Goal: Task Accomplishment & Management: Manage account settings

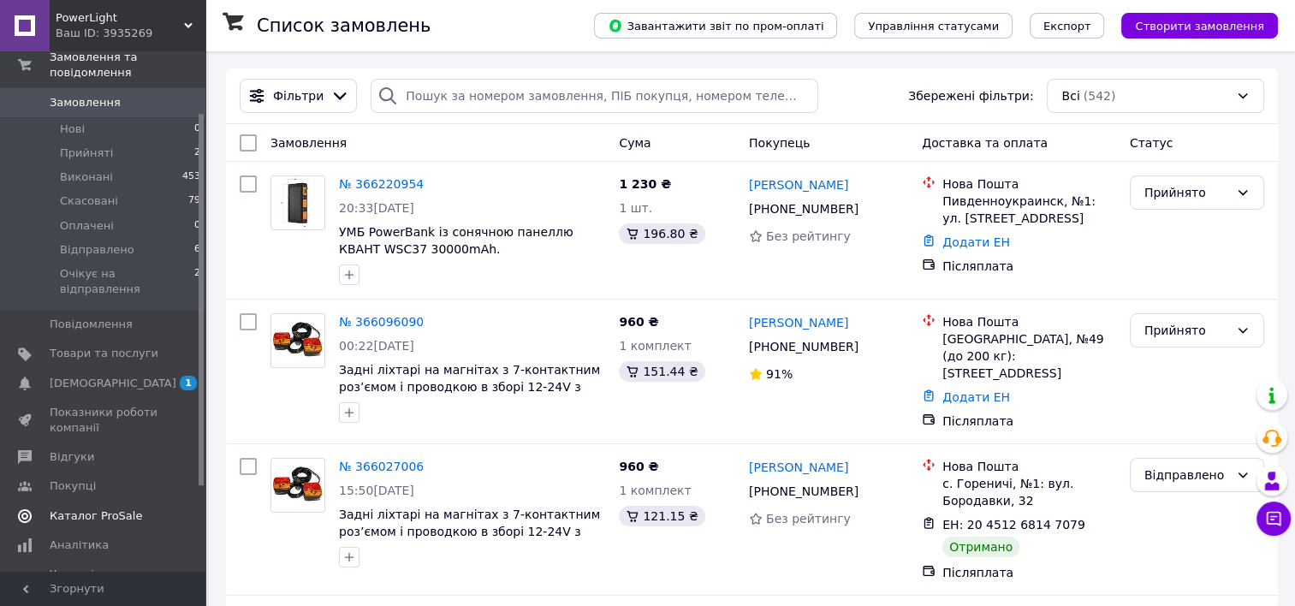
click at [110, 502] on link "Каталог ProSale" at bounding box center [105, 516] width 211 height 29
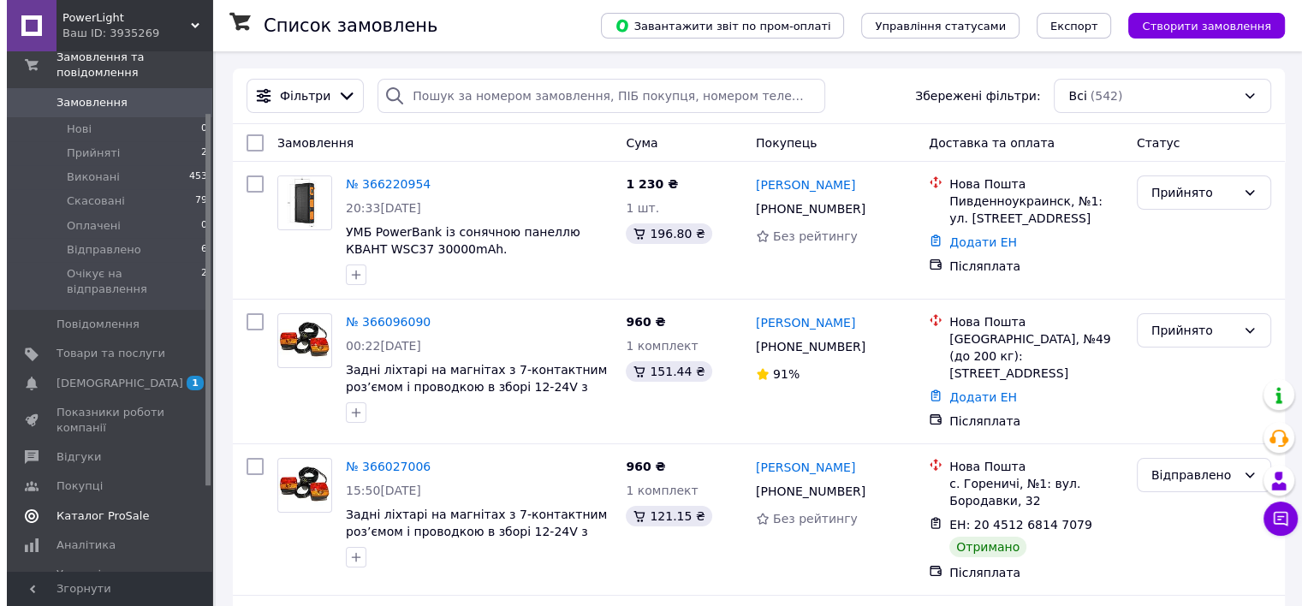
scroll to position [57, 0]
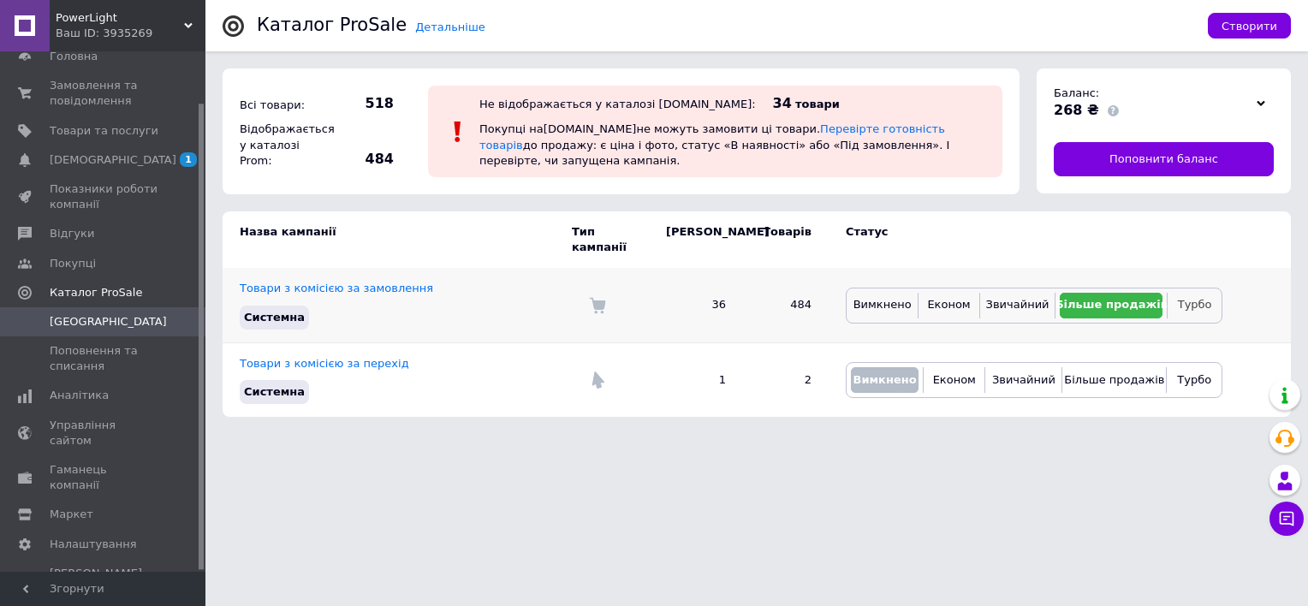
click at [1208, 298] on span "Турбо" at bounding box center [1195, 304] width 34 height 13
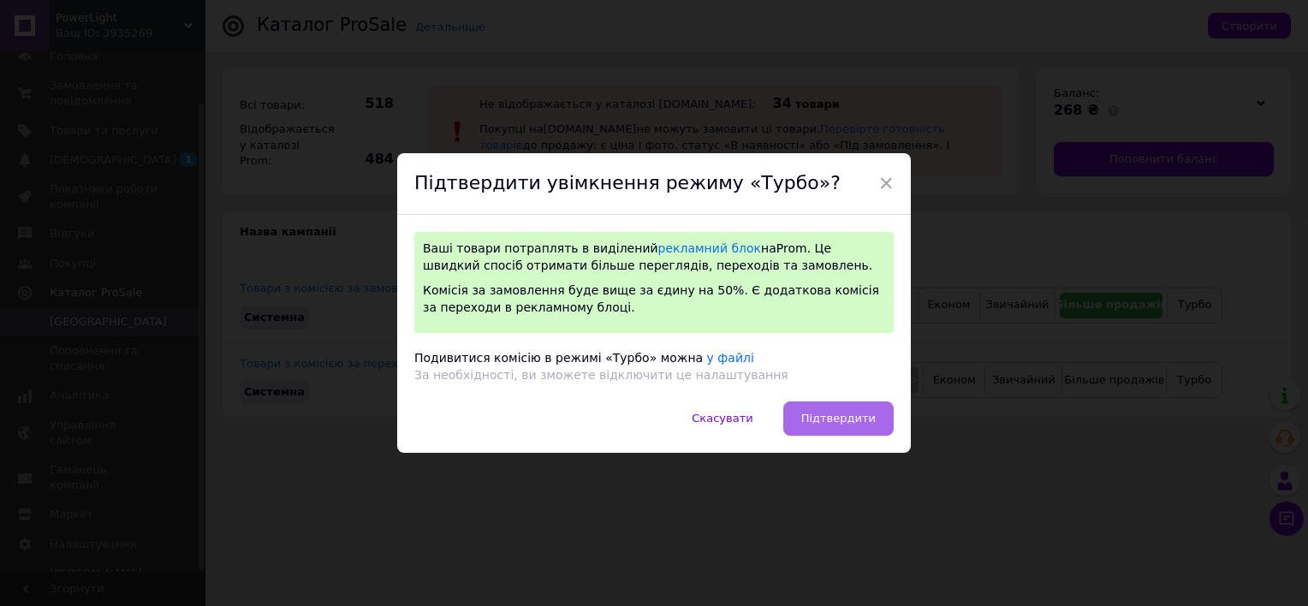
click at [853, 421] on span "Підтвердити" at bounding box center [838, 418] width 74 height 13
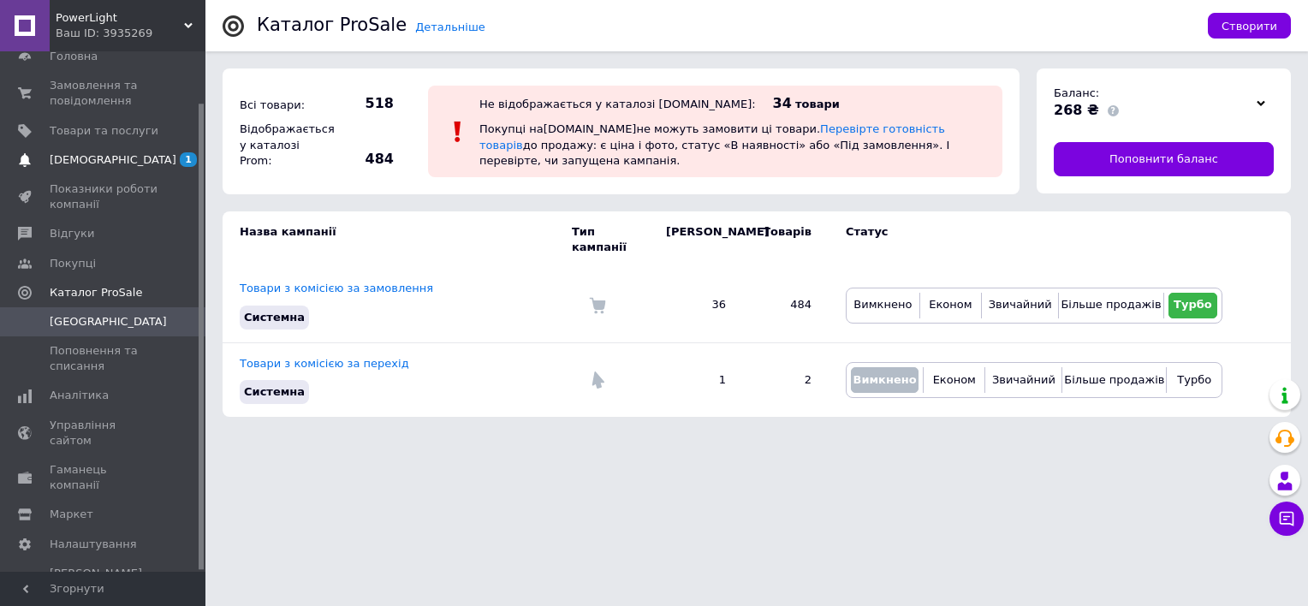
click at [75, 151] on link "[DEMOGRAPHIC_DATA] 1 0" at bounding box center [105, 160] width 211 height 29
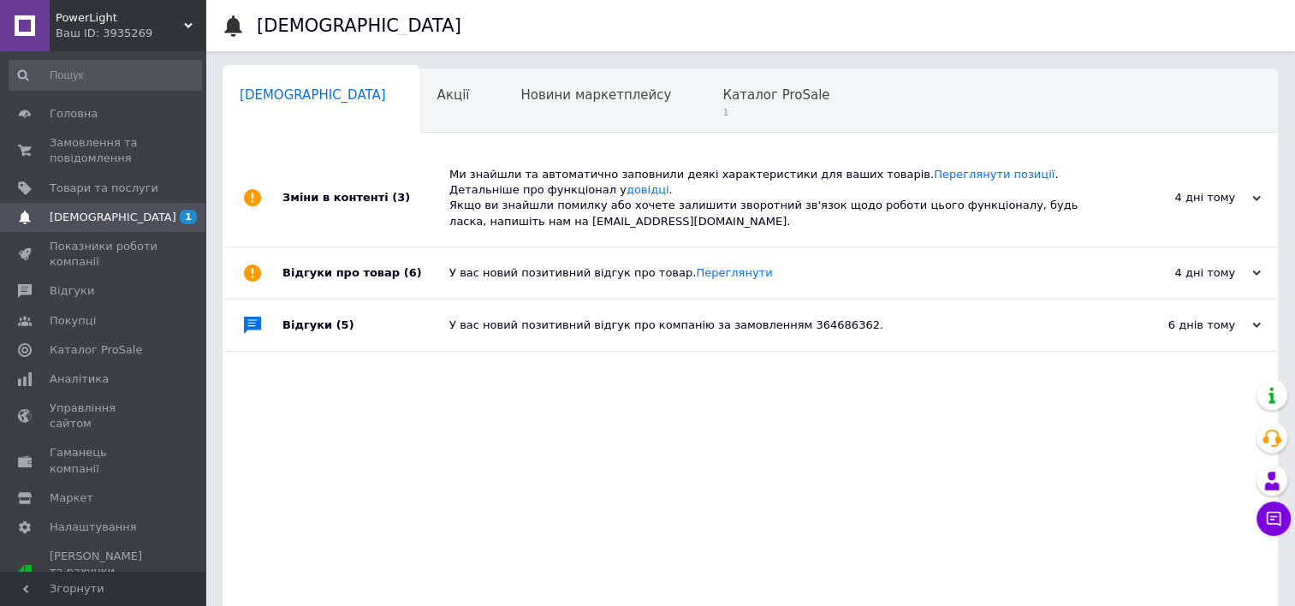
click at [719, 66] on div "Сповіщення 0 Акції 0 Новини маркетплейсу 0 Каталог ProSale 1 Навчання та заходи…" at bounding box center [751, 99] width 1056 height 68
click at [723, 89] on span "Каталог ProSale" at bounding box center [776, 94] width 107 height 15
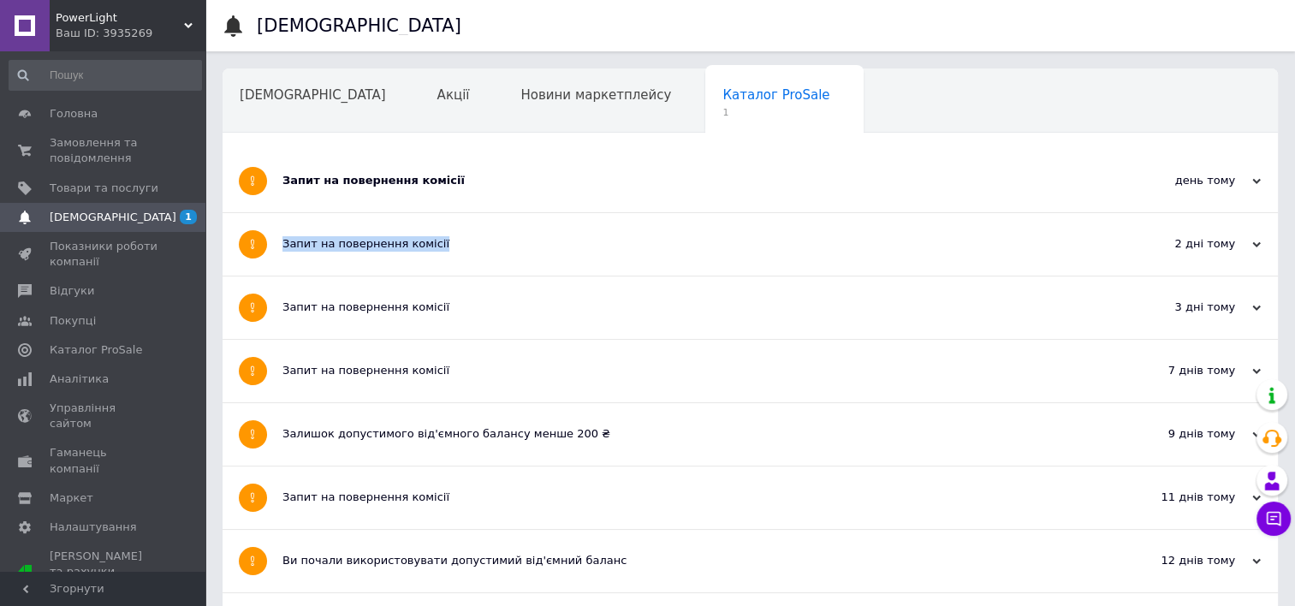
click at [647, 205] on div "Запит на повернення комісії день тому [DATE] Запит на повернення комісії 2 дні …" at bounding box center [751, 530] width 1056 height 760
drag, startPoint x: 647, startPoint y: 205, endPoint x: 630, endPoint y: 185, distance: 26.7
click at [630, 185] on div "Запит на повернення комісії" at bounding box center [686, 180] width 807 height 15
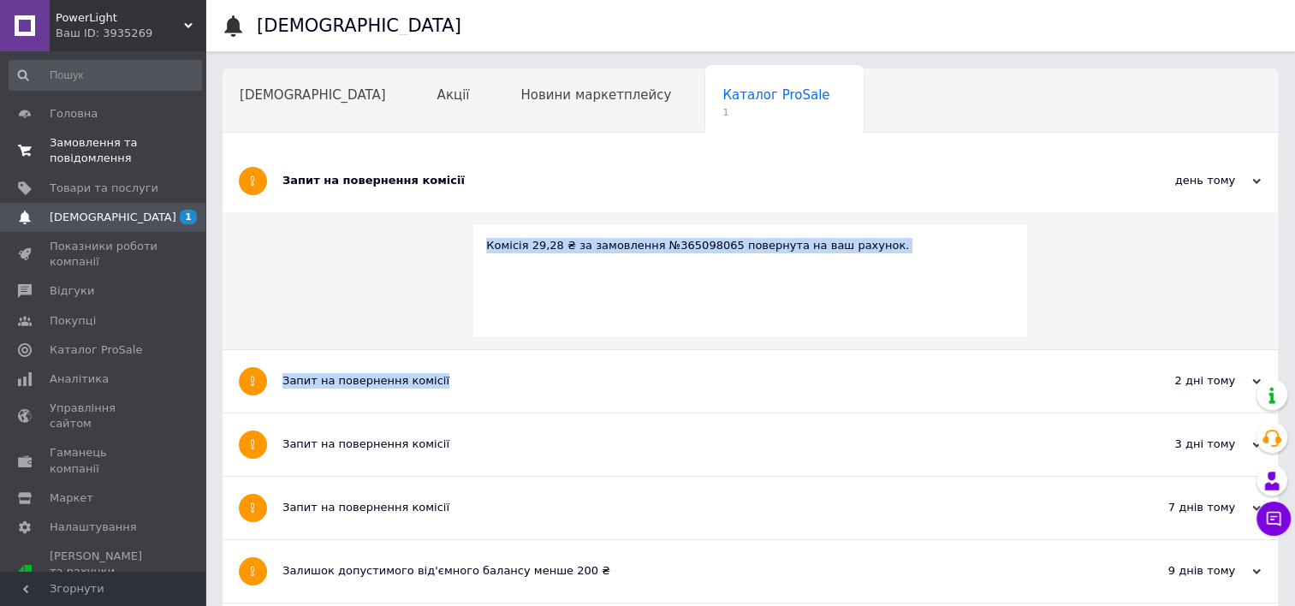
click at [66, 154] on span "Замовлення та повідомлення" at bounding box center [104, 150] width 109 height 31
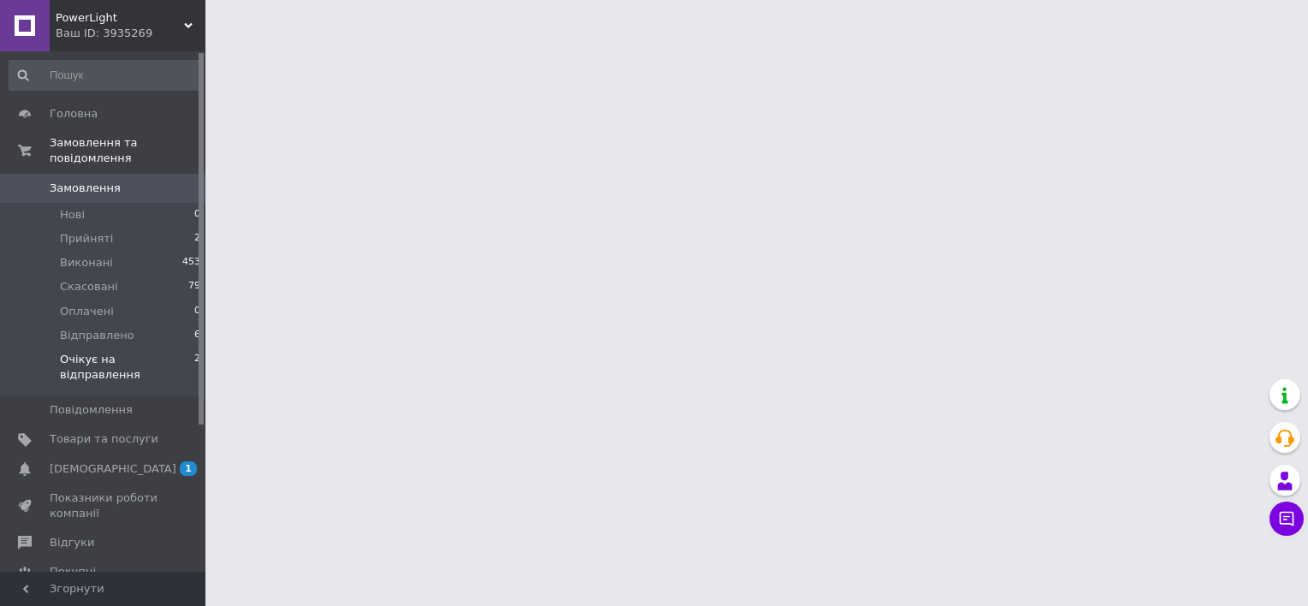
click at [131, 352] on span "Очікує на відправлення" at bounding box center [127, 367] width 134 height 31
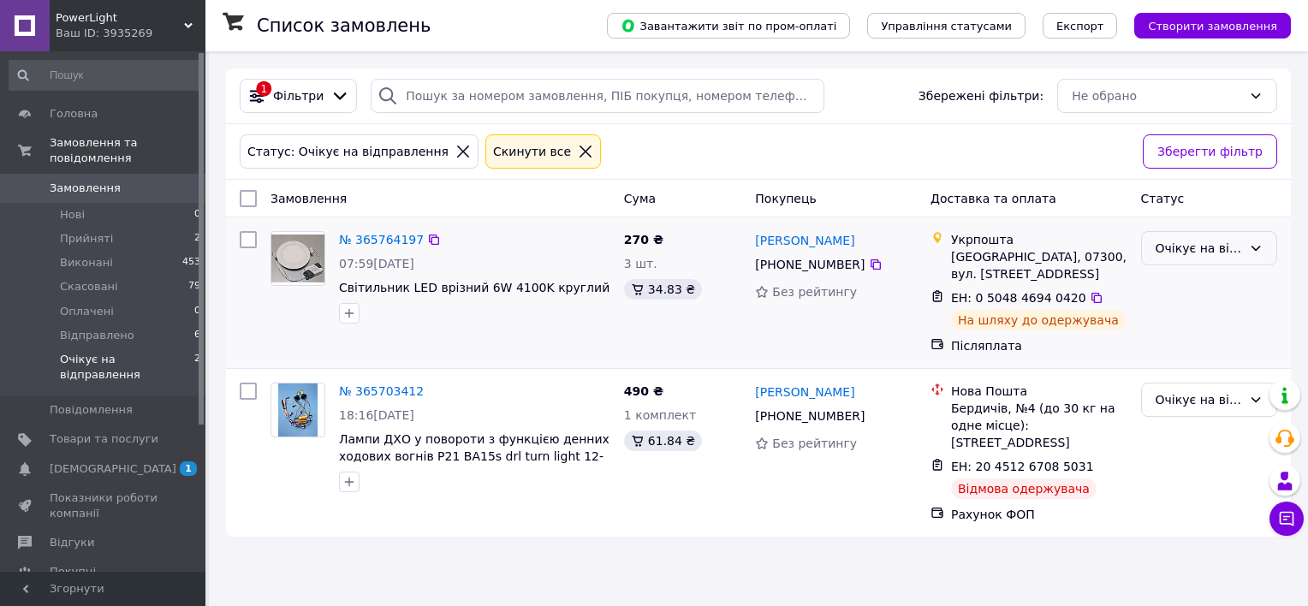
click at [1171, 255] on div "Очікує на відправлення" at bounding box center [1199, 248] width 86 height 19
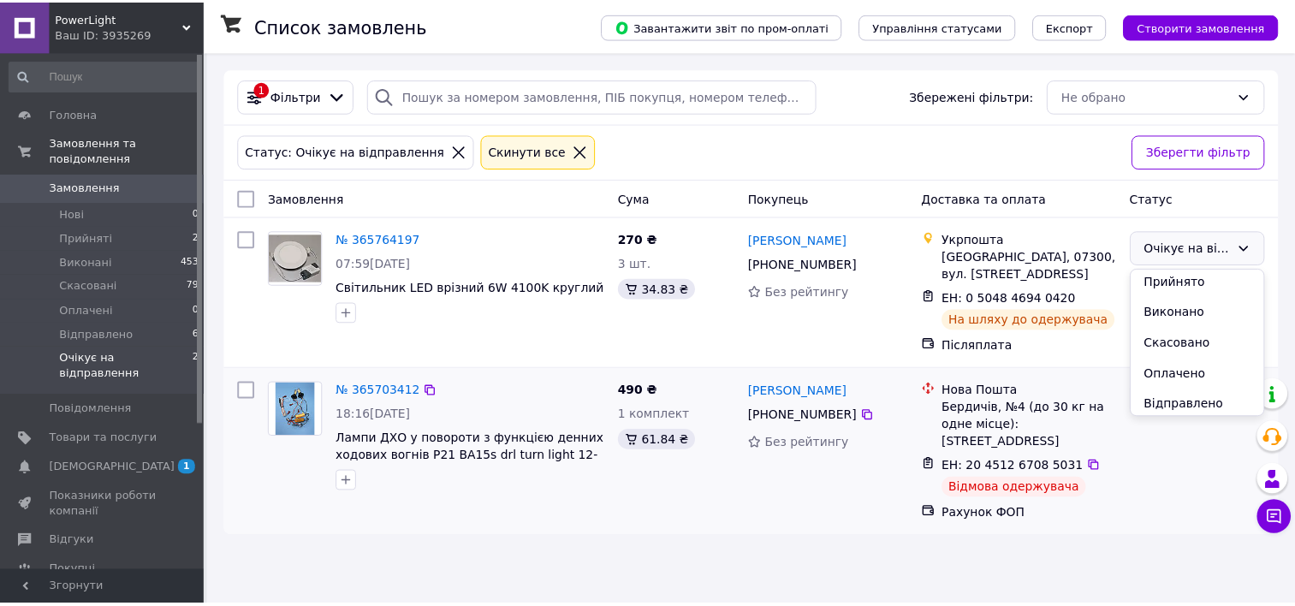
scroll to position [6, 0]
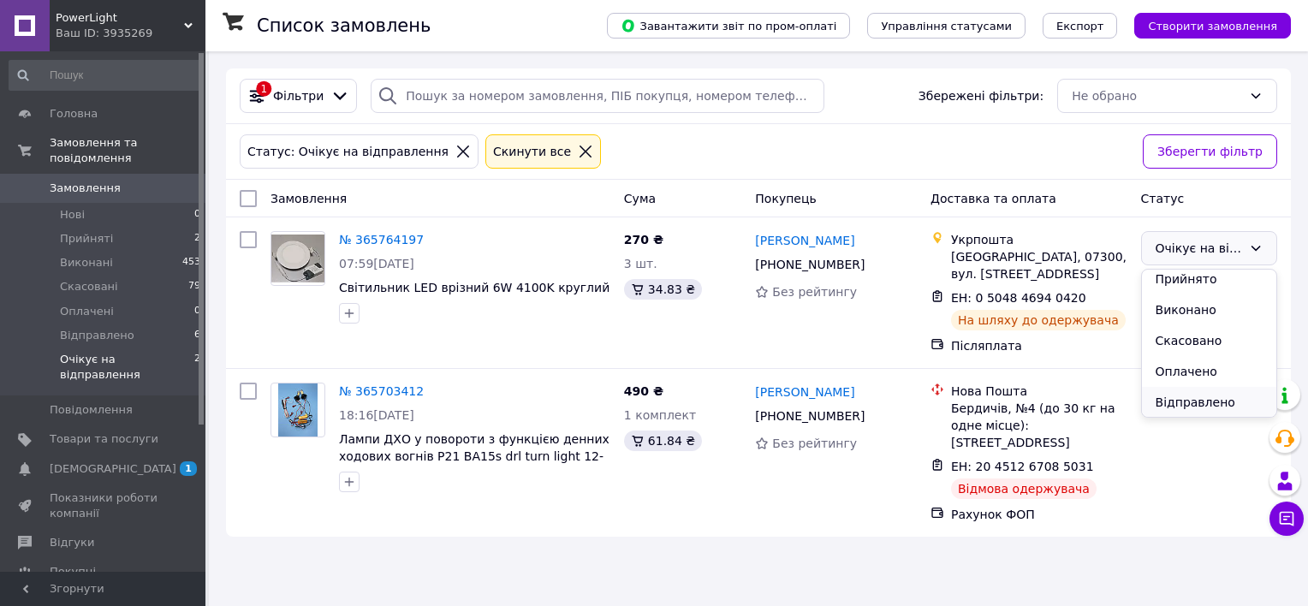
click at [1187, 399] on li "Відправлено" at bounding box center [1209, 402] width 134 height 31
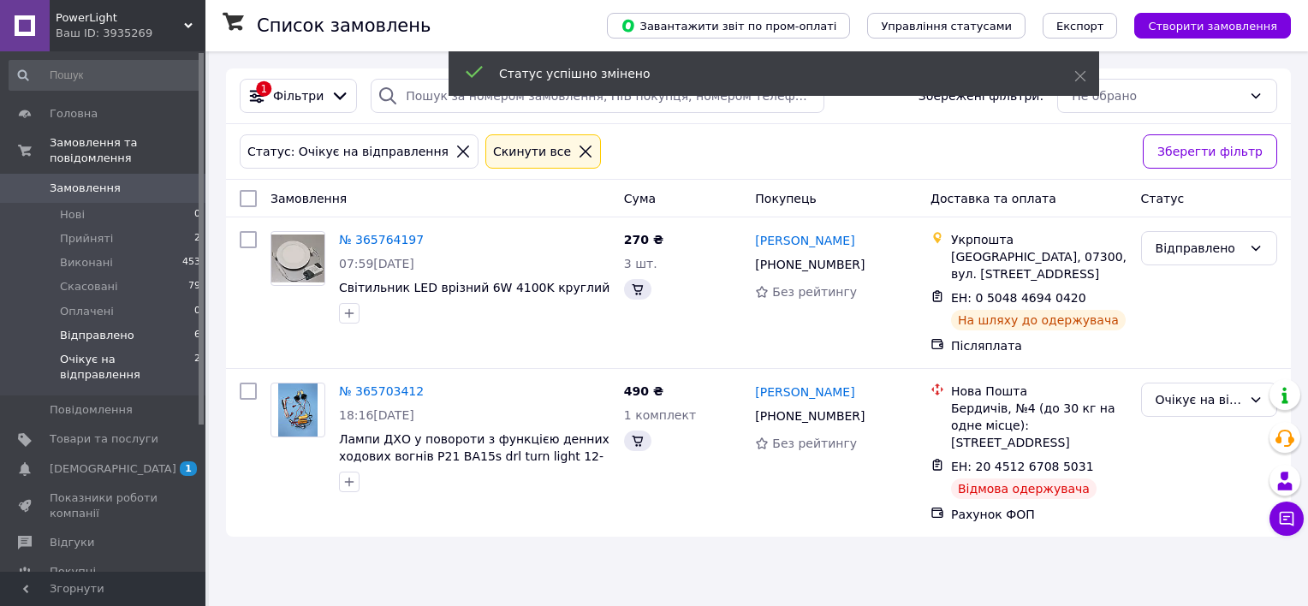
click at [111, 328] on span "Відправлено" at bounding box center [97, 335] width 74 height 15
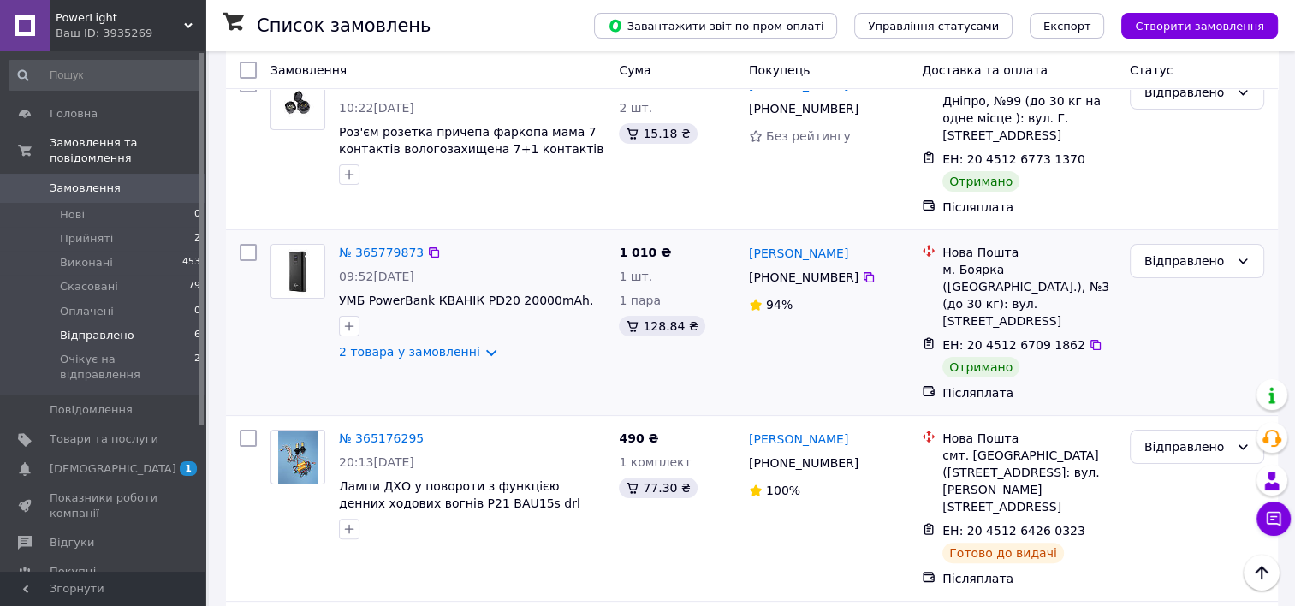
scroll to position [270, 0]
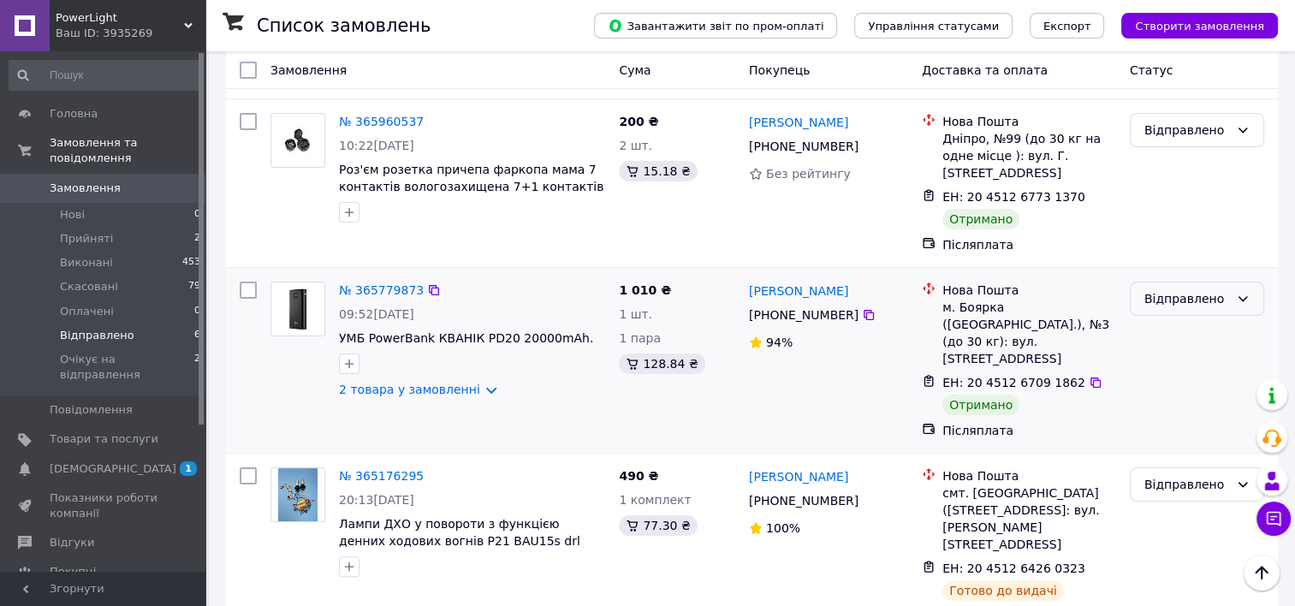
click at [1199, 289] on div "Відправлено" at bounding box center [1187, 298] width 85 height 19
click at [1161, 348] on li "Виконано" at bounding box center [1197, 349] width 133 height 31
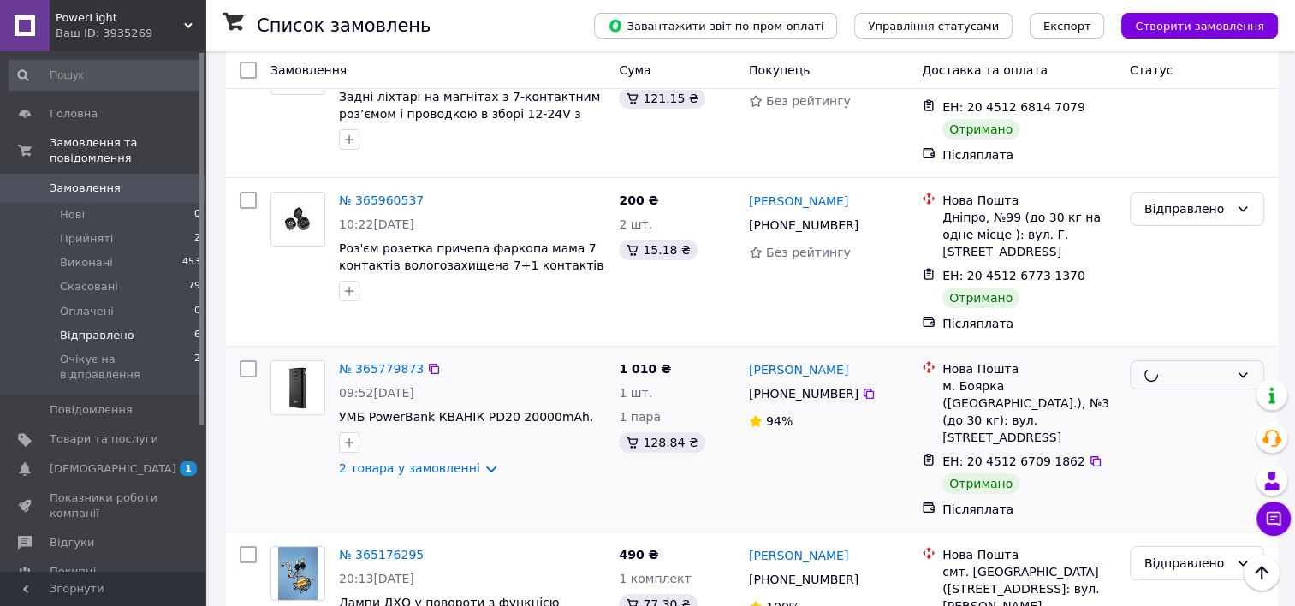
scroll to position [184, 0]
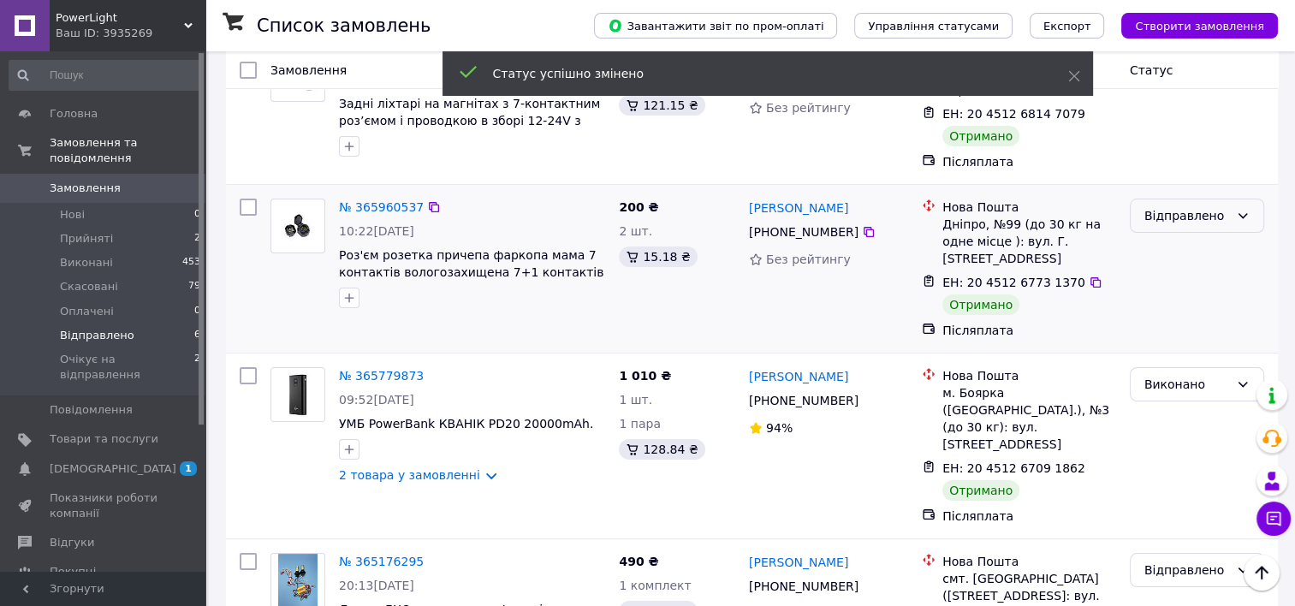
click at [1171, 223] on div "Відправлено" at bounding box center [1187, 215] width 85 height 19
click at [1168, 281] on li "Виконано" at bounding box center [1197, 283] width 133 height 31
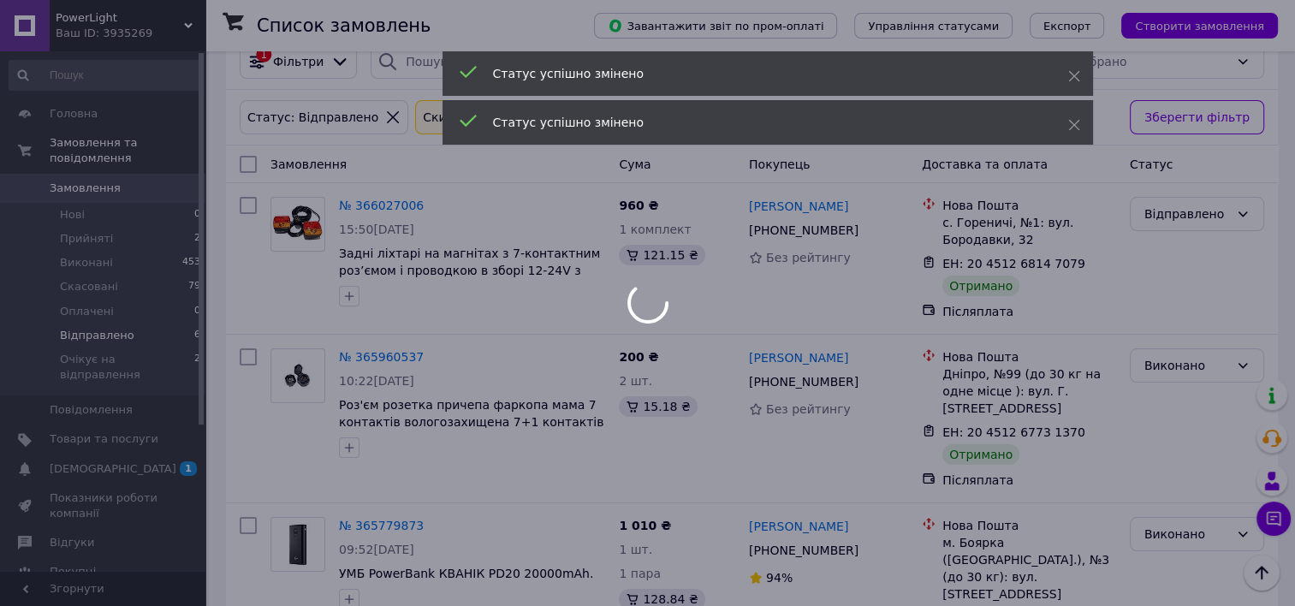
scroll to position [13, 0]
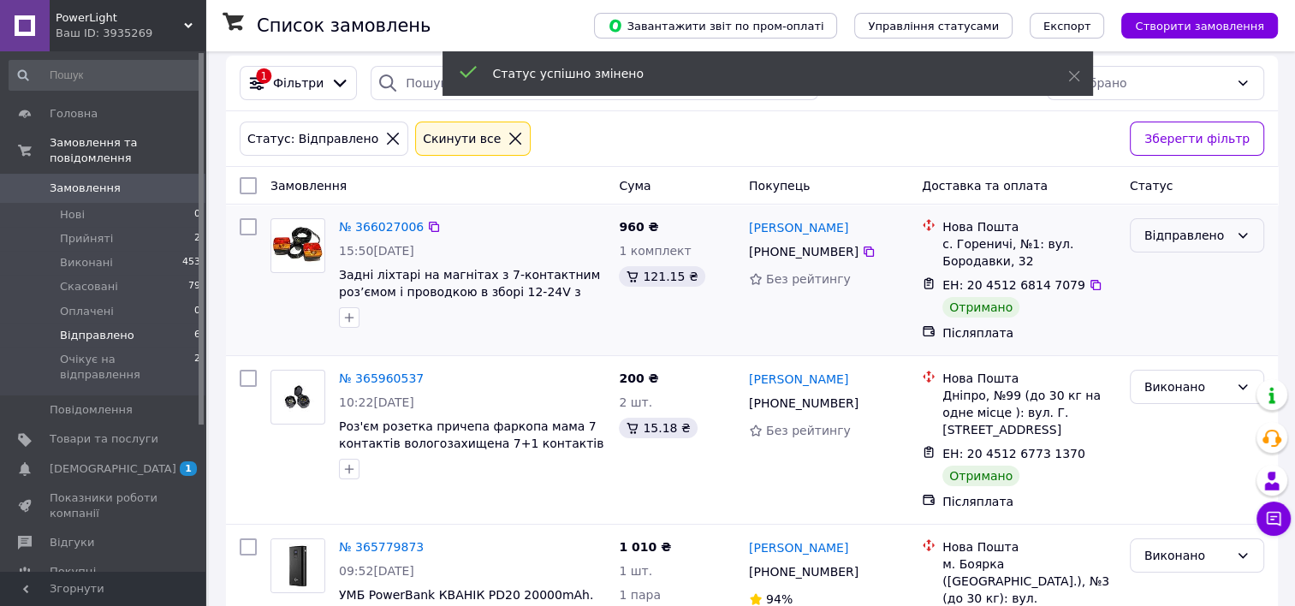
click at [1184, 240] on div "Відправлено" at bounding box center [1187, 235] width 85 height 19
click at [1165, 297] on li "Виконано" at bounding box center [1197, 303] width 133 height 31
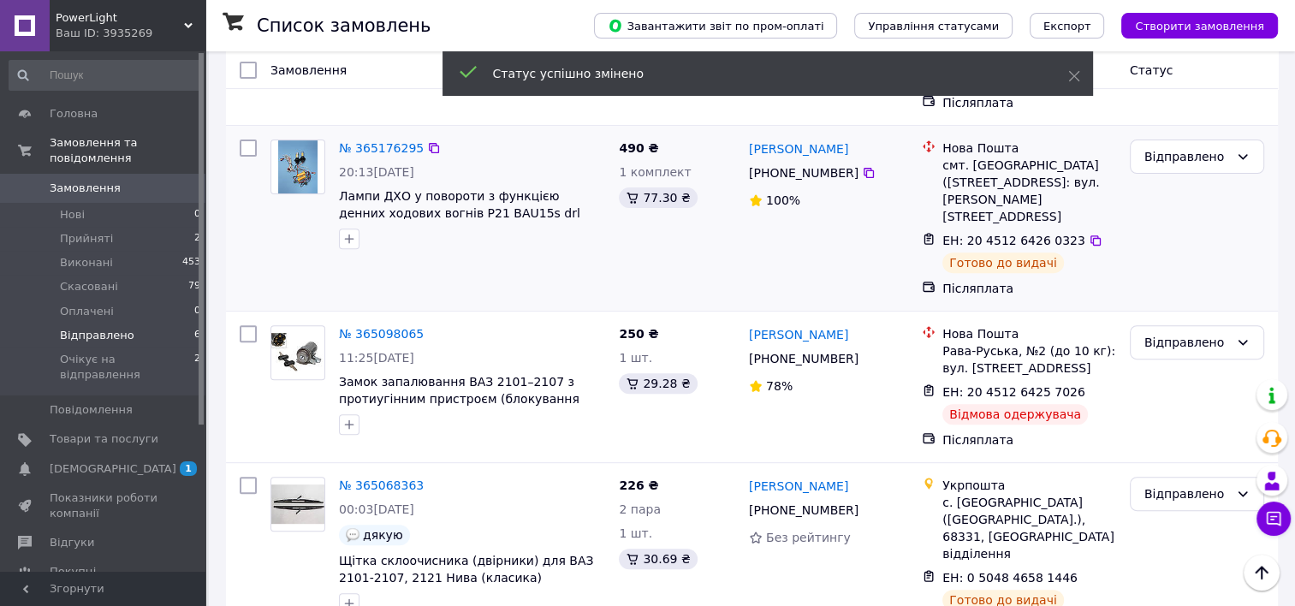
scroll to position [612, 0]
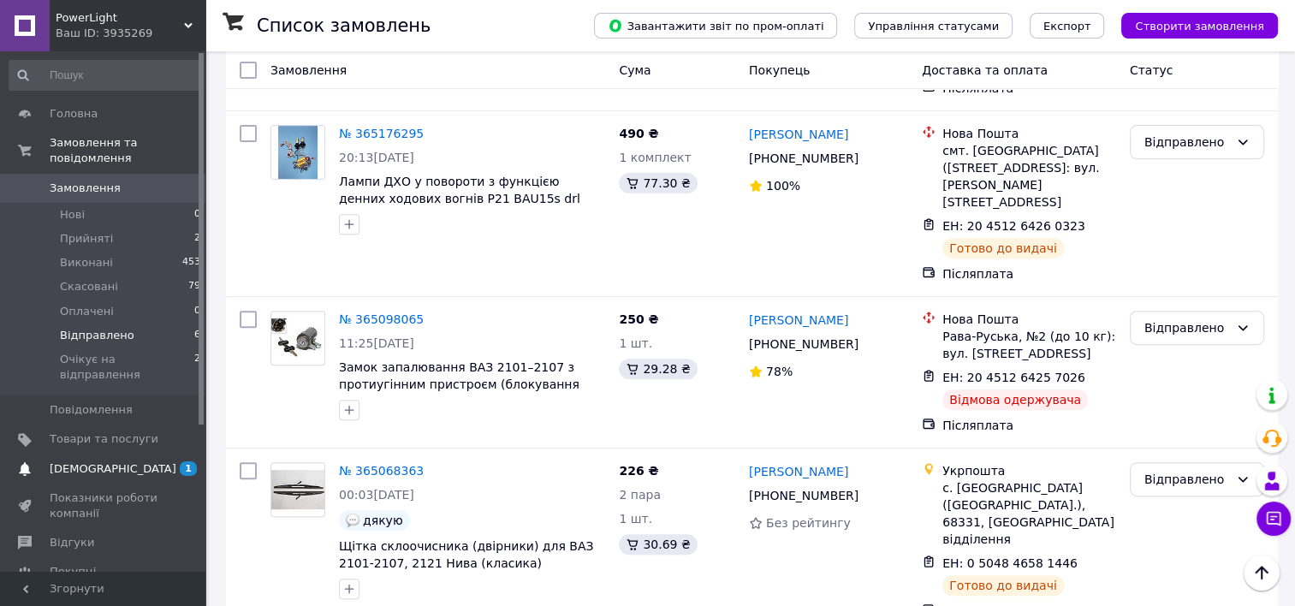
click at [82, 462] on span "[DEMOGRAPHIC_DATA]" at bounding box center [113, 469] width 127 height 15
